Goal: Find specific page/section: Find specific page/section

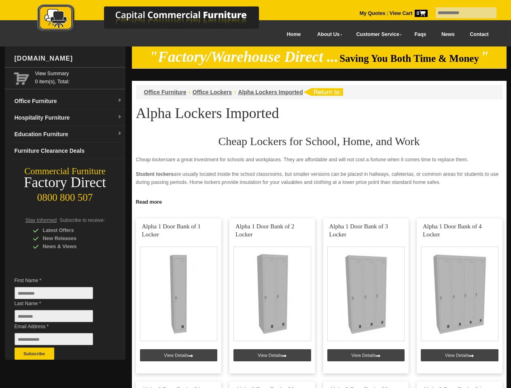
click at [461, 13] on input "text" at bounding box center [466, 12] width 61 height 11
click at [60, 318] on input "Last Name *" at bounding box center [54, 316] width 78 height 12
click at [34, 354] on button "Subscribe" at bounding box center [35, 354] width 40 height 12
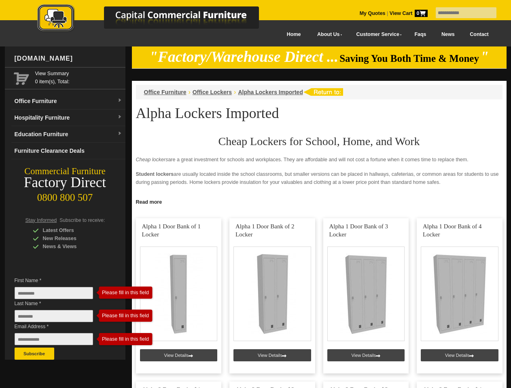
click at [319, 201] on link "Read more" at bounding box center [319, 201] width 375 height 10
